Goal: Information Seeking & Learning: Learn about a topic

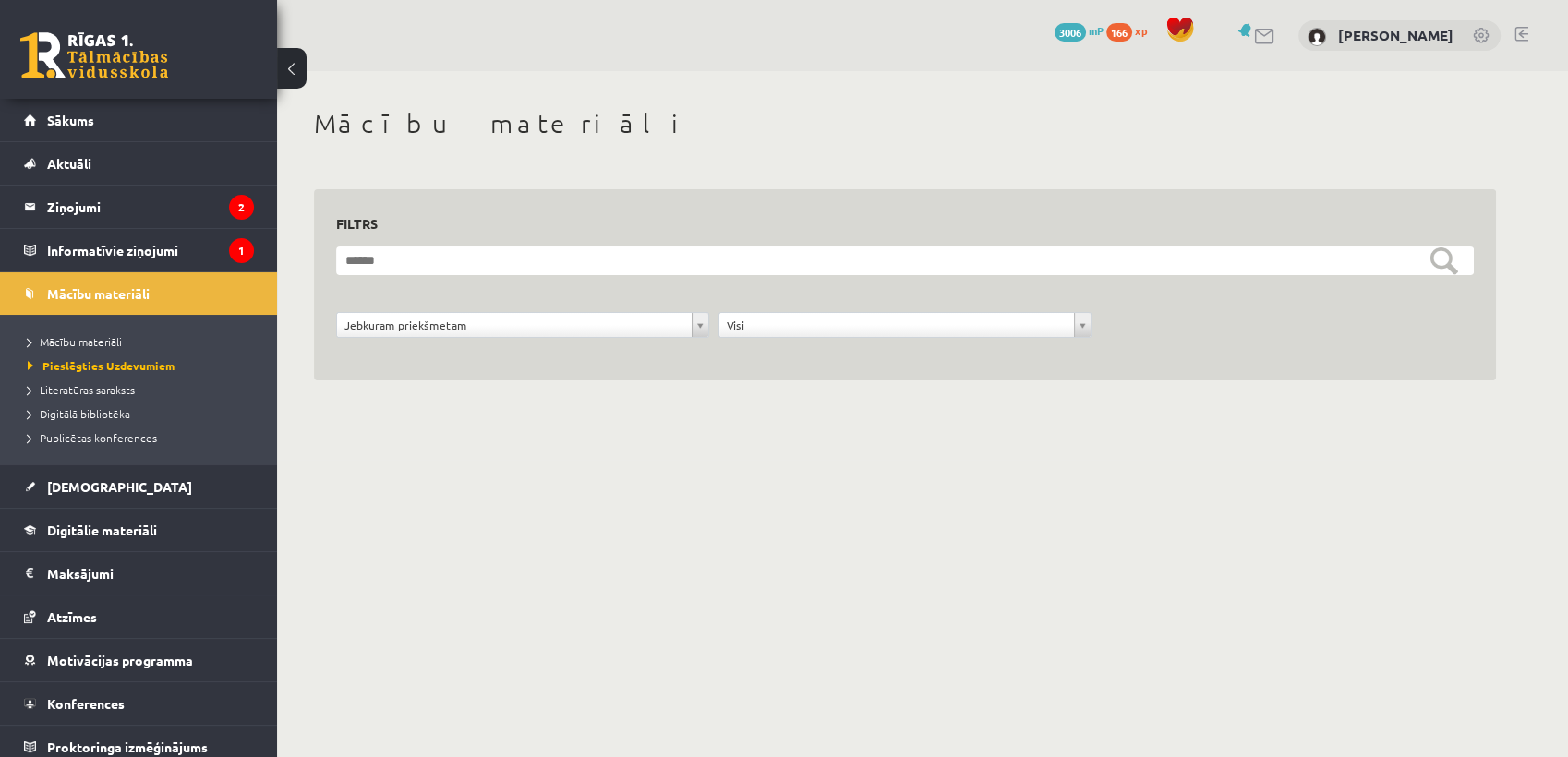
scroll to position [8, 0]
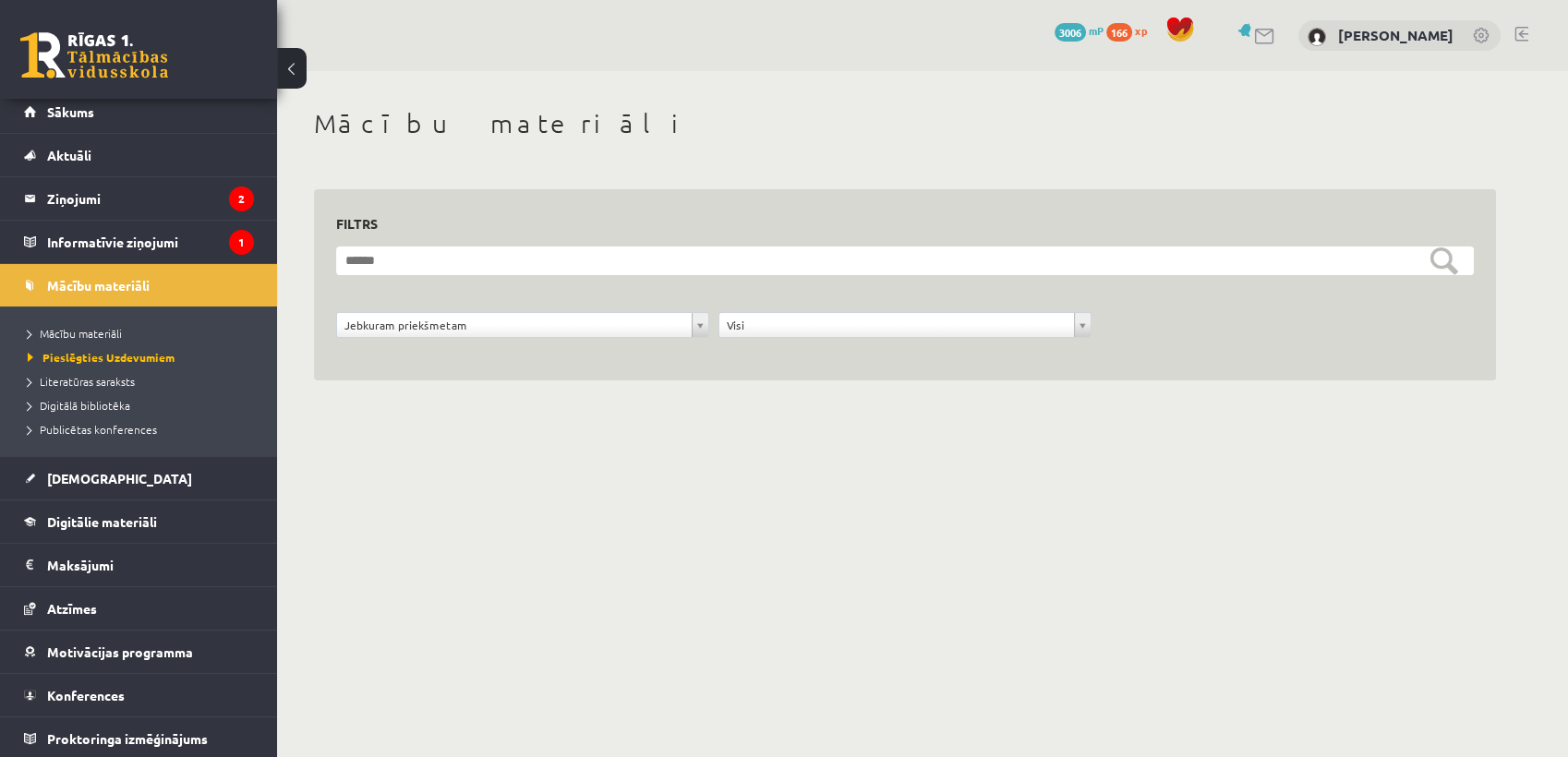
click at [1132, 28] on span "166" at bounding box center [1119, 32] width 25 height 19
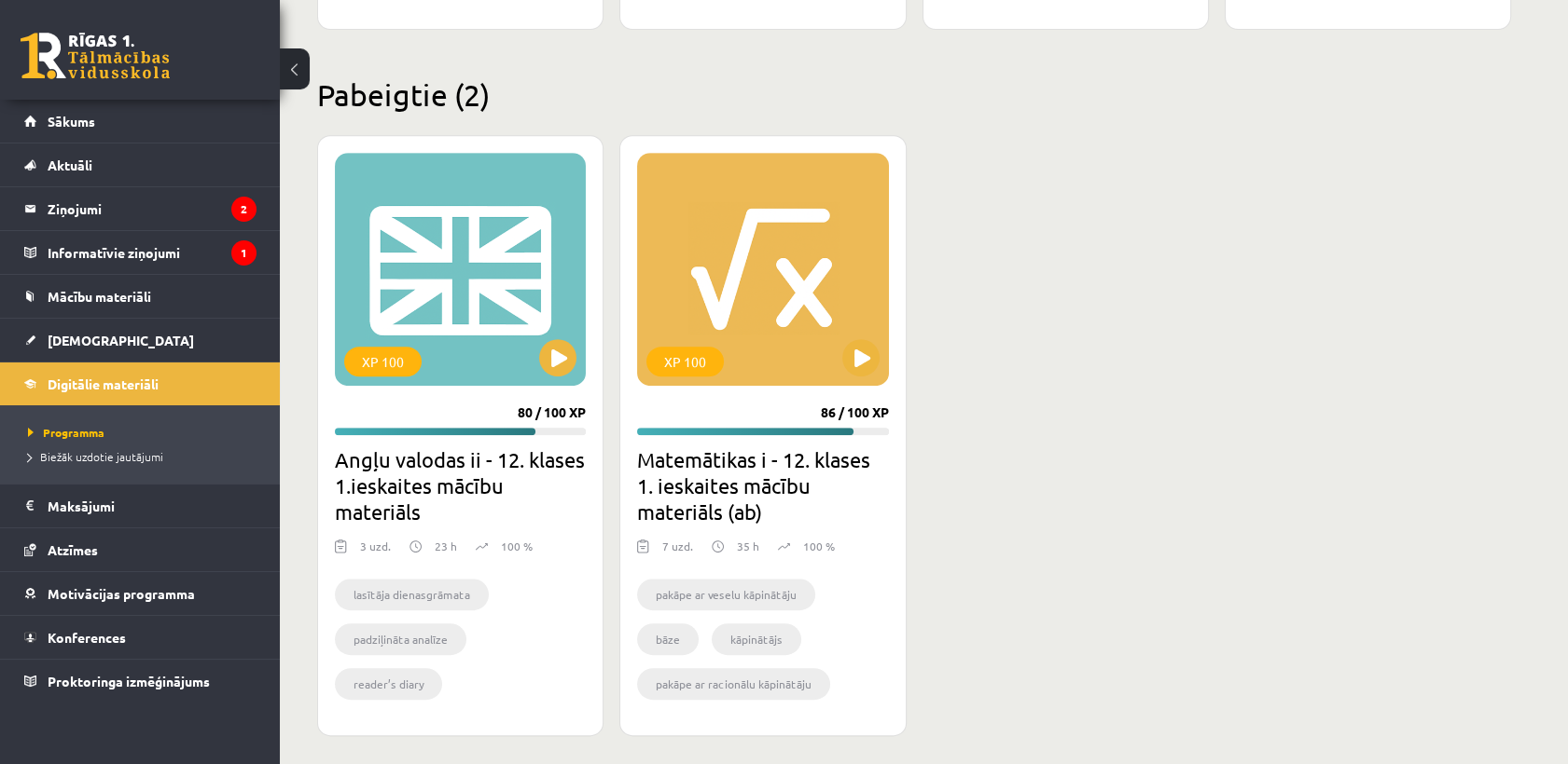
scroll to position [1675, 0]
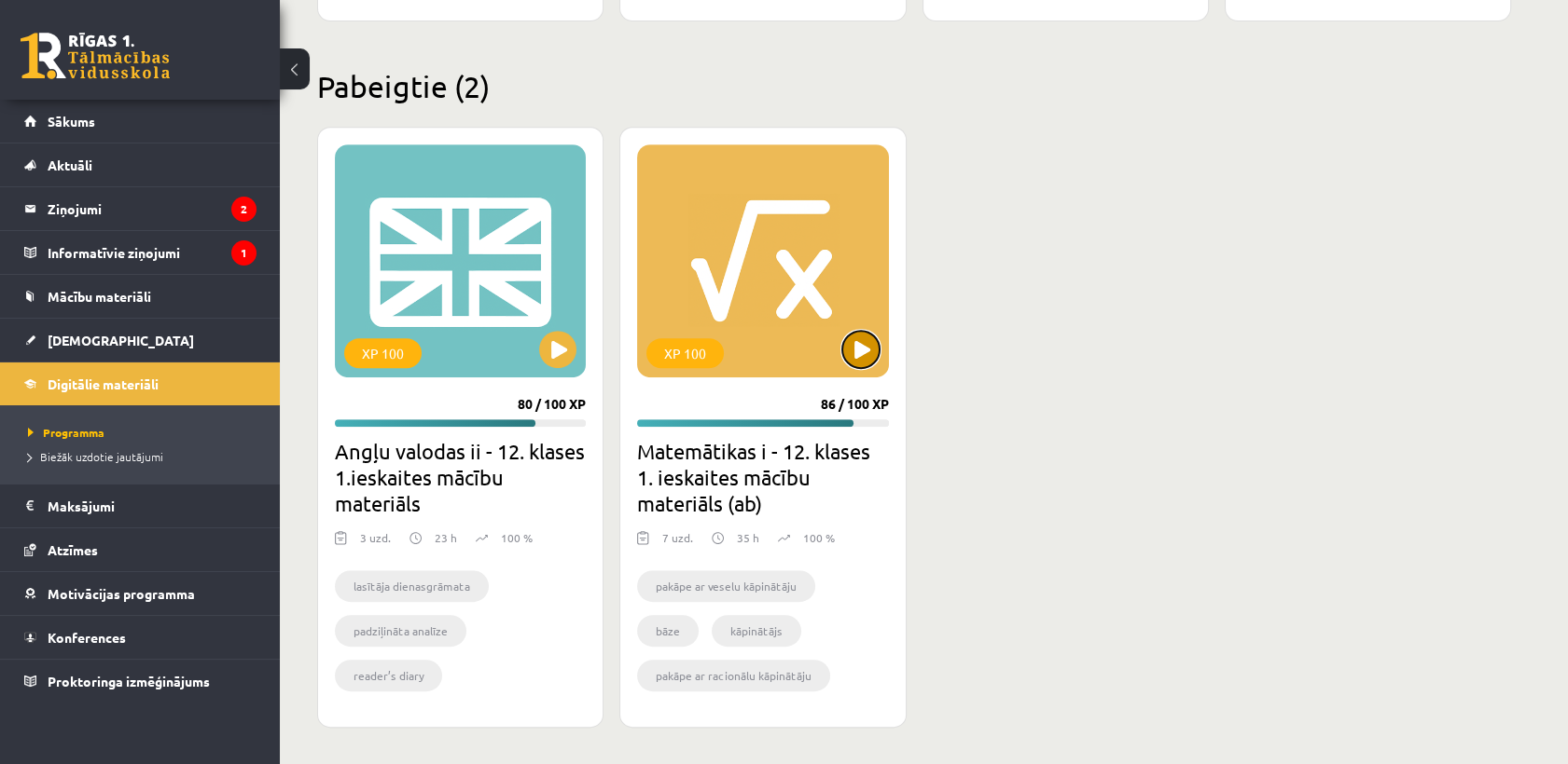
click at [852, 340] on button at bounding box center [861, 349] width 37 height 37
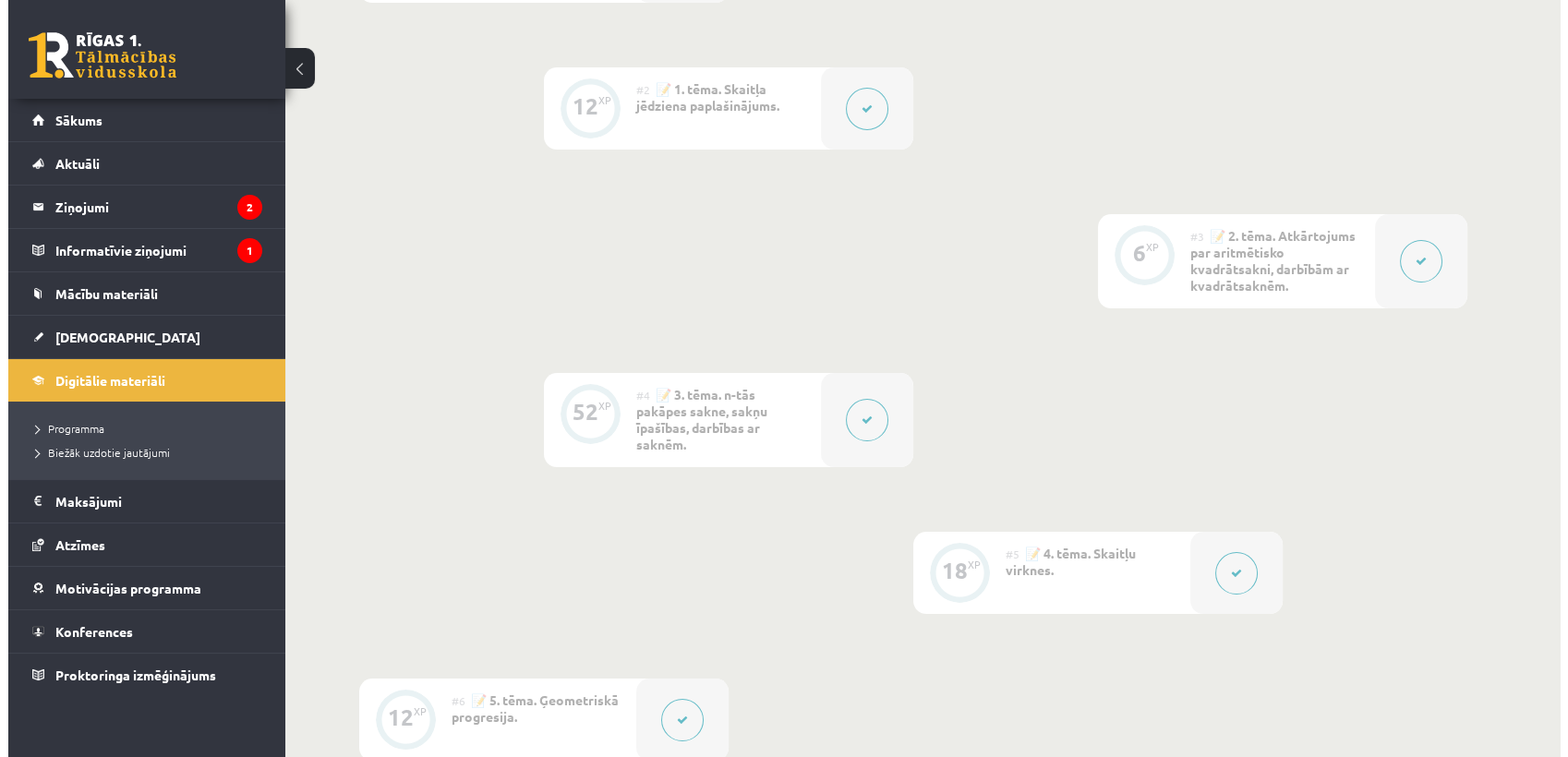
scroll to position [1160, 0]
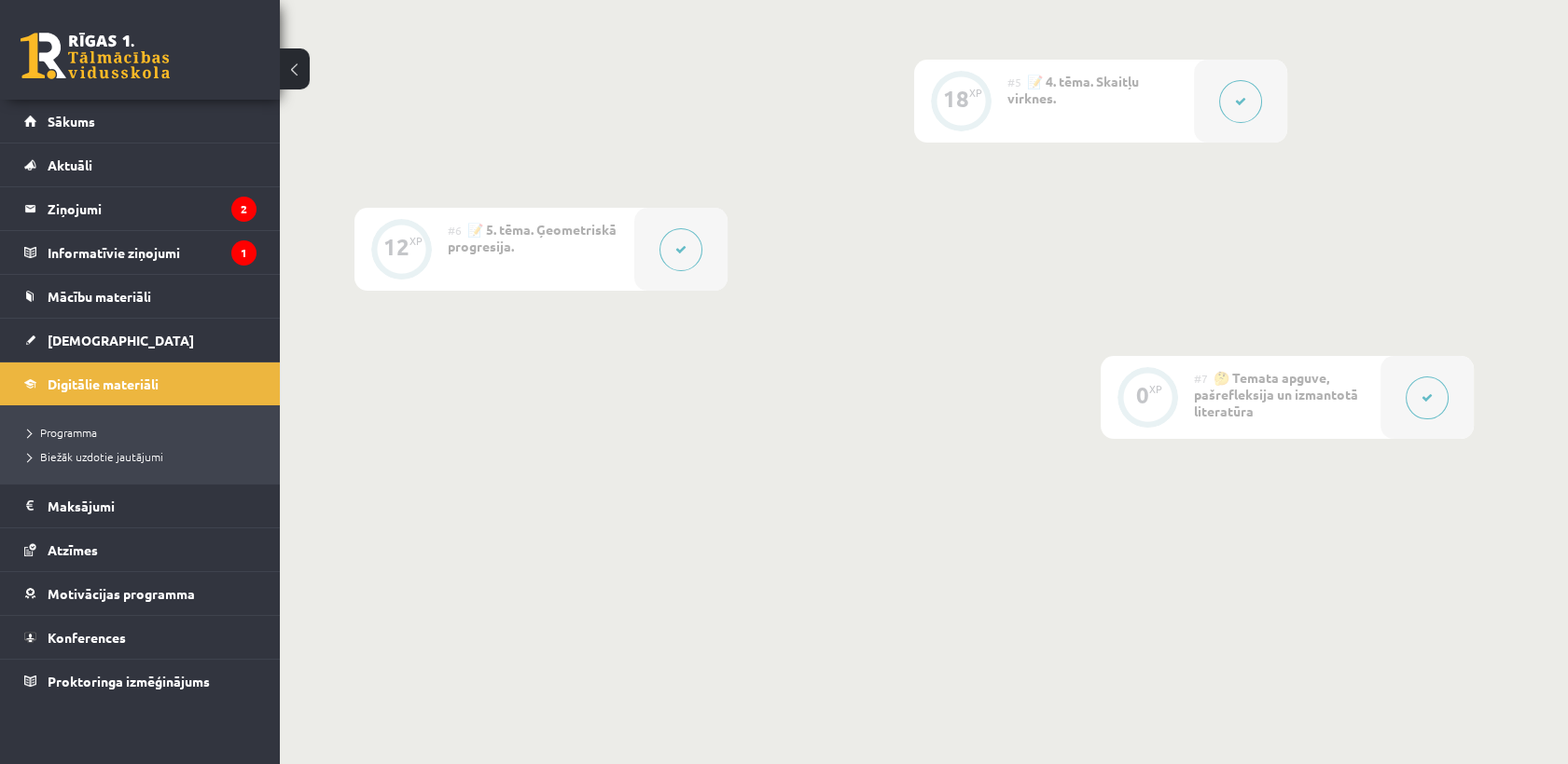
click at [700, 251] on button at bounding box center [681, 249] width 43 height 43
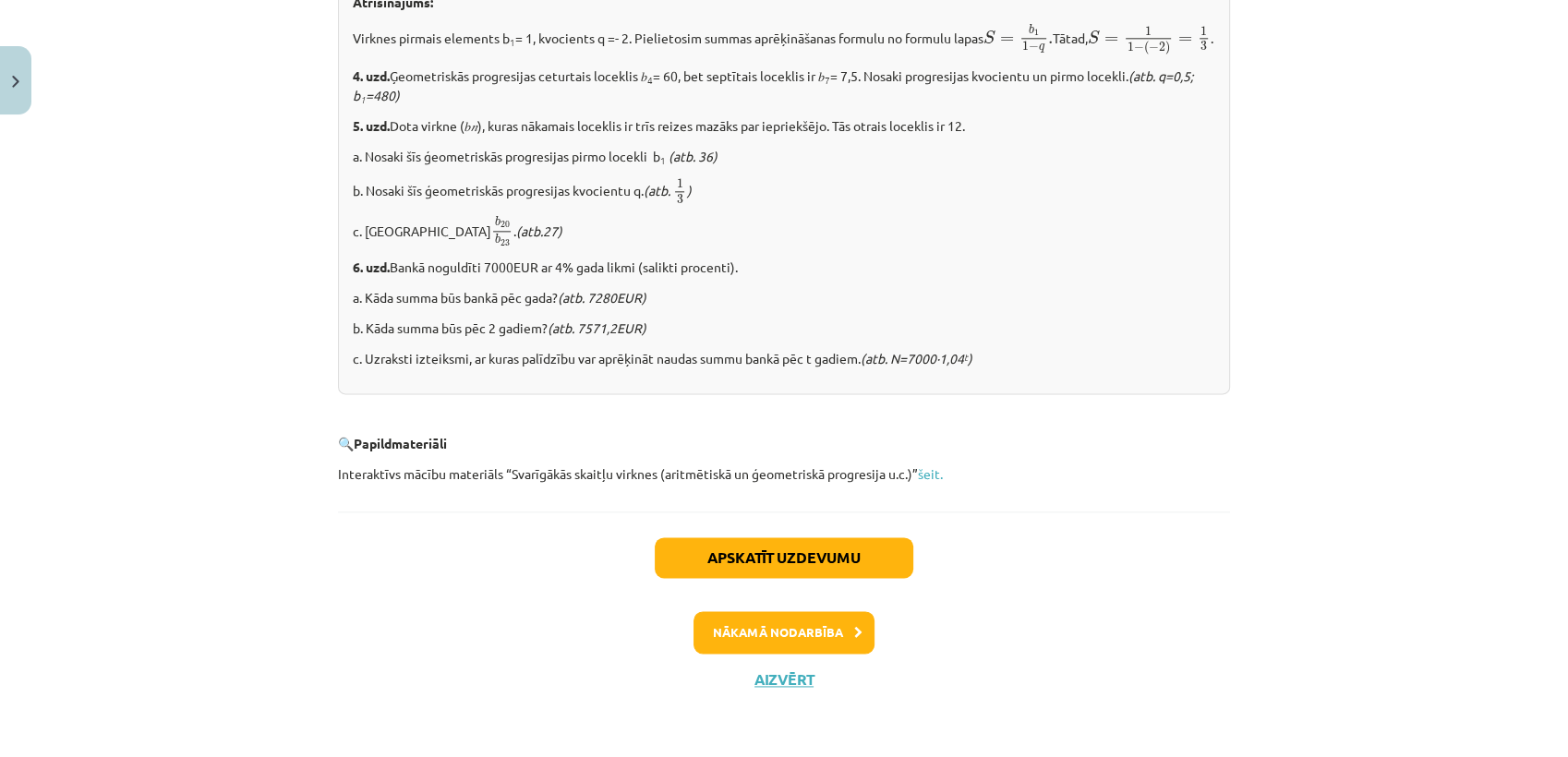
scroll to position [2294, 0]
click at [928, 470] on link "šeit." at bounding box center [931, 474] width 25 height 17
click at [803, 624] on button "Nākamā nodarbība" at bounding box center [784, 632] width 181 height 42
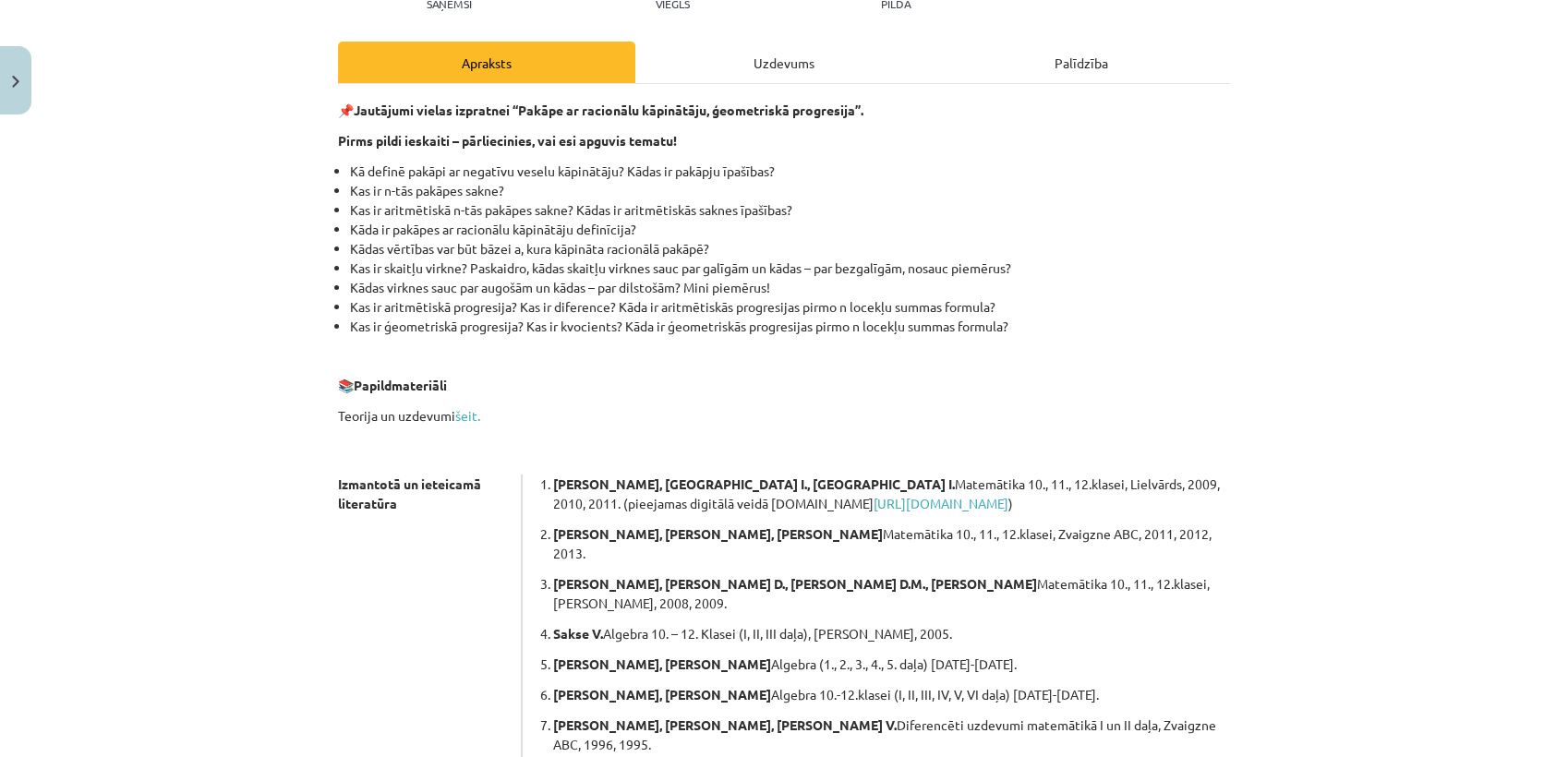
scroll to position [410, 0]
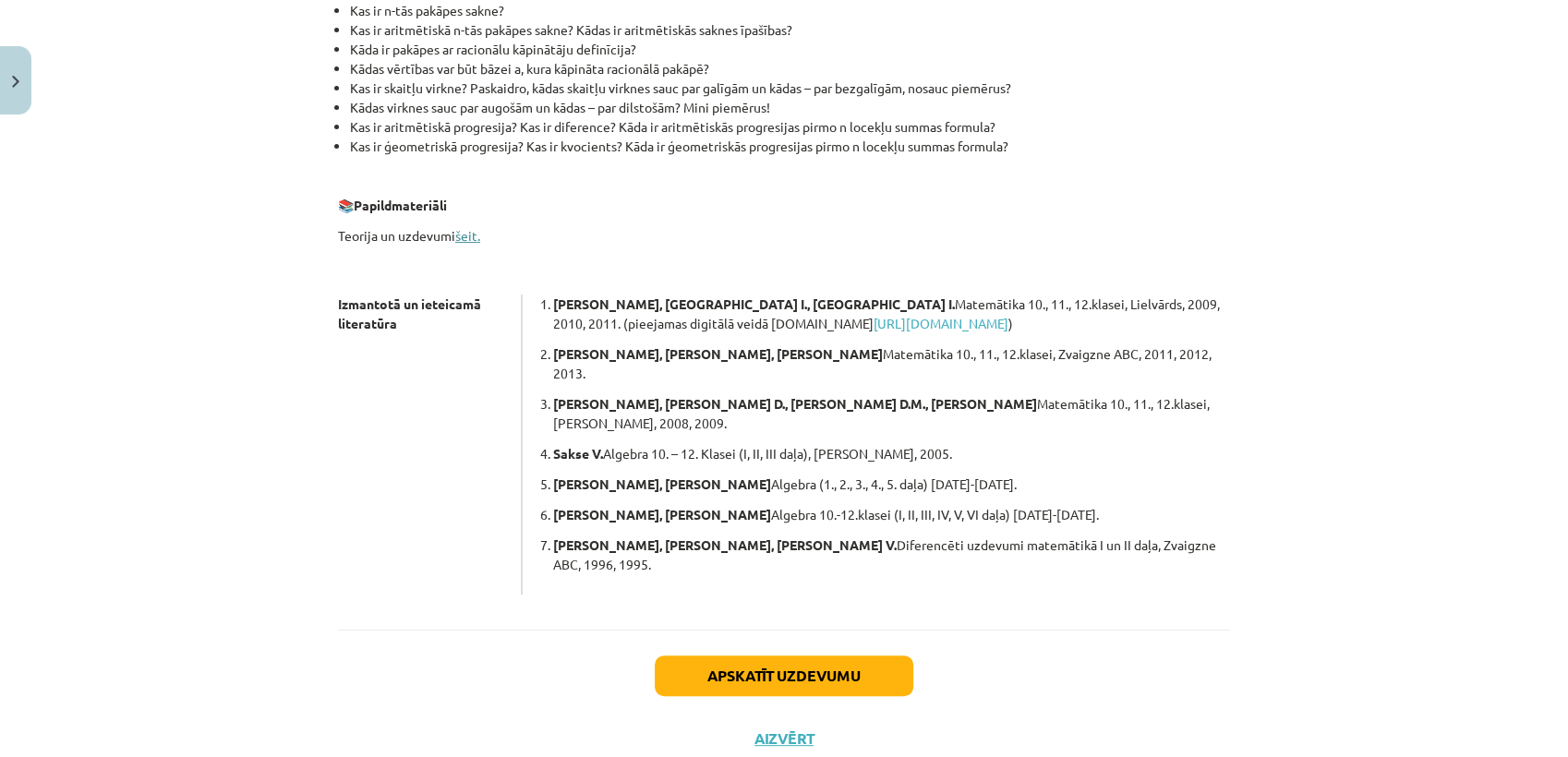
click at [464, 233] on link "šeit." at bounding box center [468, 236] width 25 height 17
